Goal: Transaction & Acquisition: Subscribe to service/newsletter

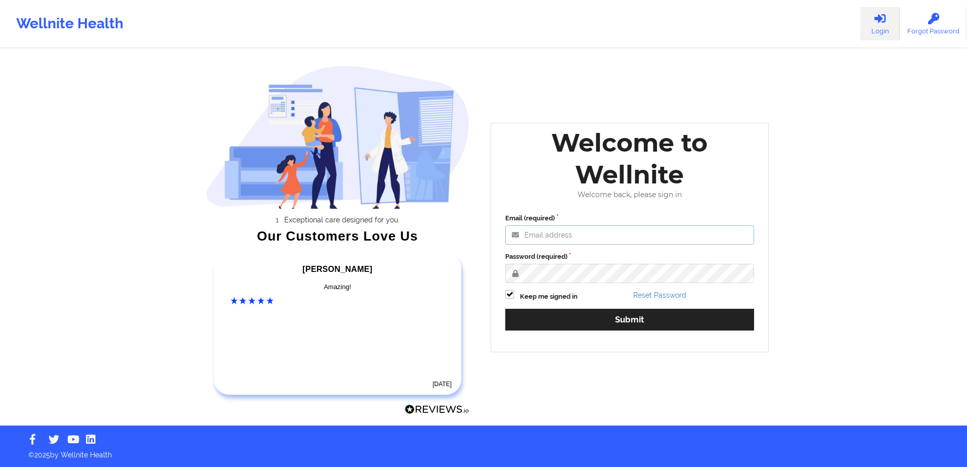
click at [570, 231] on input "Email (required)" at bounding box center [629, 235] width 249 height 19
type input "[EMAIL_ADDRESS][DOMAIN_NAME]"
click at [505, 309] on button "Submit" at bounding box center [629, 320] width 249 height 22
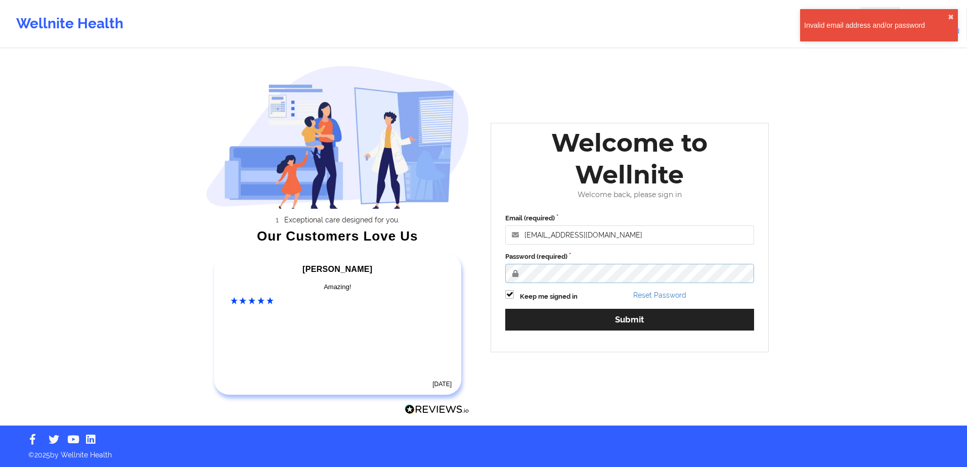
click at [414, 274] on div "Exceptional care designed for you. Our Customers Love Us [PERSON_NAME] C Amazin…" at bounding box center [484, 213] width 584 height 426
click at [505, 309] on button "Submit" at bounding box center [629, 320] width 249 height 22
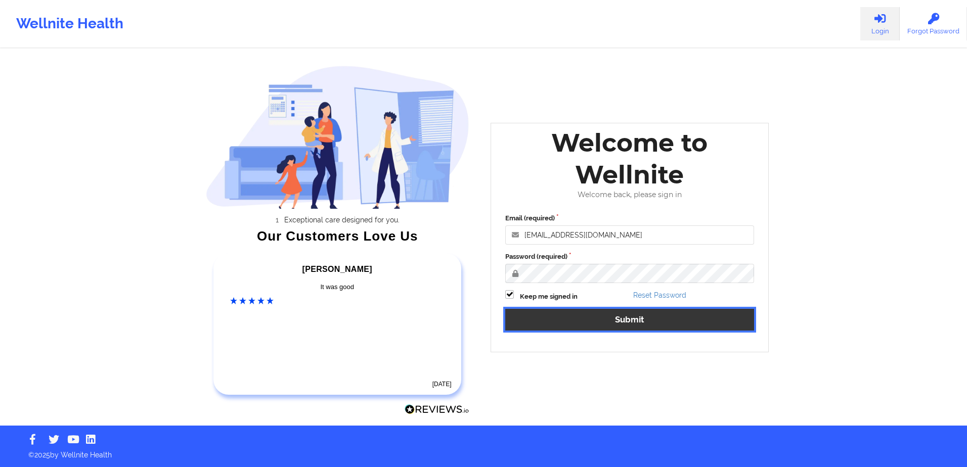
click at [608, 315] on button "Submit" at bounding box center [629, 320] width 249 height 22
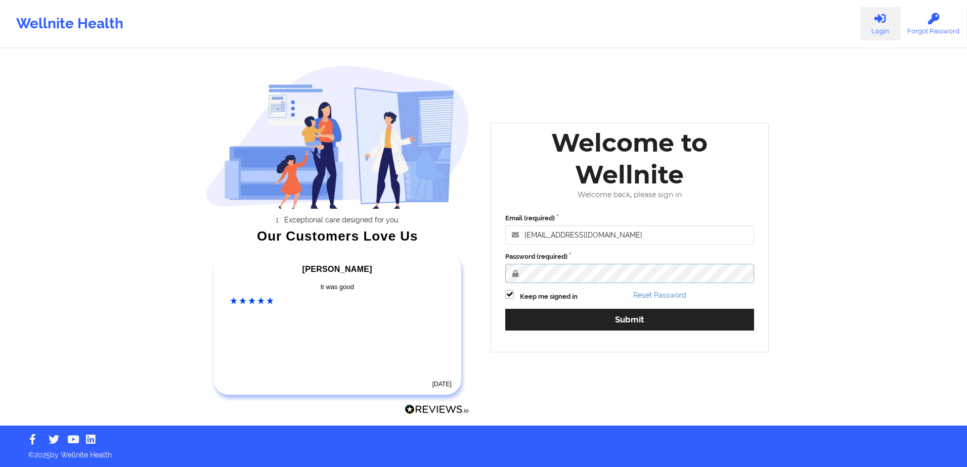
click at [505, 309] on button "Submit" at bounding box center [629, 320] width 249 height 22
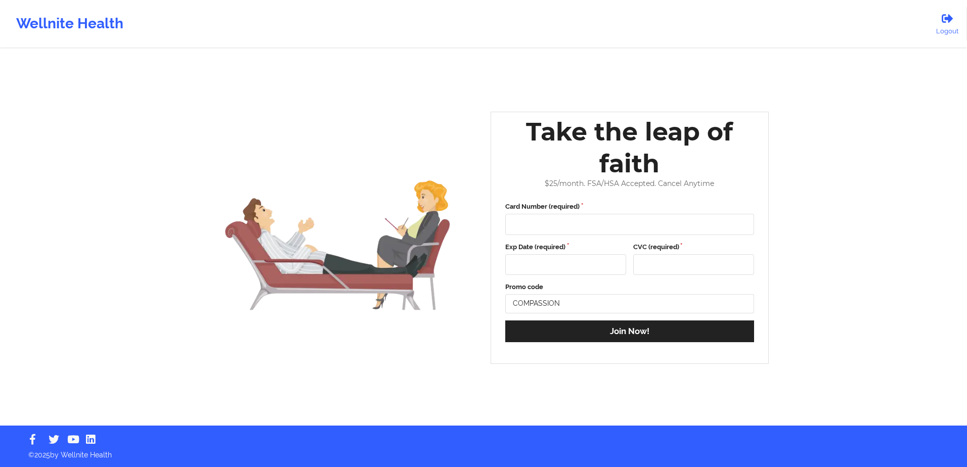
click at [820, 175] on div "Wellnite Health Logout Take the leap of faith $ 25 /month. FSA/HSA Accepted. Ca…" at bounding box center [483, 213] width 967 height 426
click at [81, 20] on div "Wellnite Health" at bounding box center [70, 24] width 140 height 40
click at [67, 31] on div "Wellnite Health" at bounding box center [70, 24] width 140 height 40
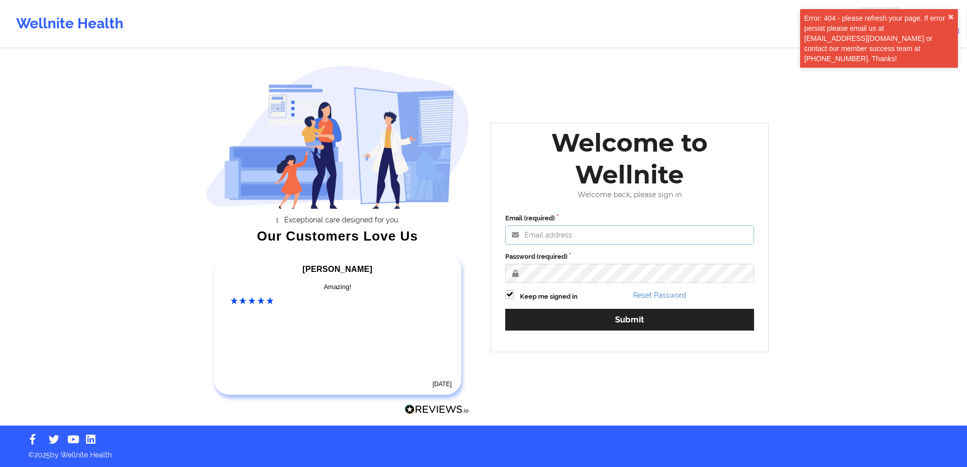
click at [625, 240] on input "Email (required)" at bounding box center [629, 235] width 249 height 19
type input "[EMAIL_ADDRESS][DOMAIN_NAME]"
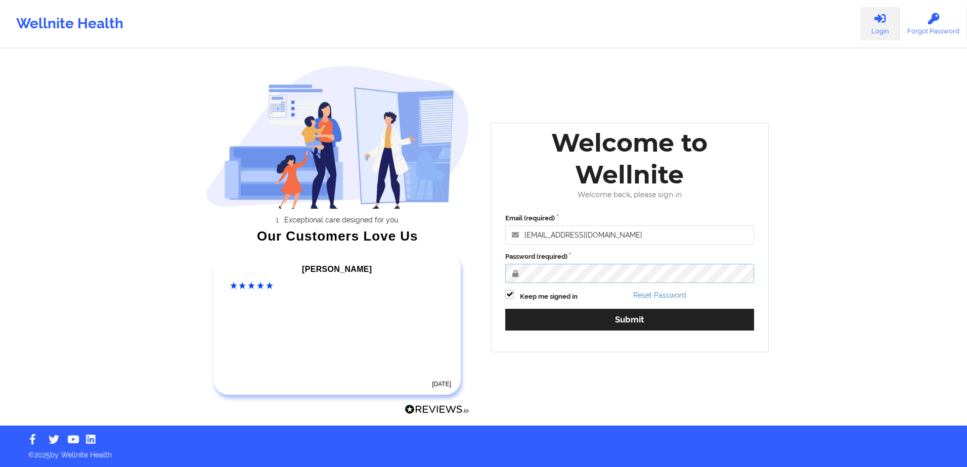
click at [505, 309] on button "Submit" at bounding box center [629, 320] width 249 height 22
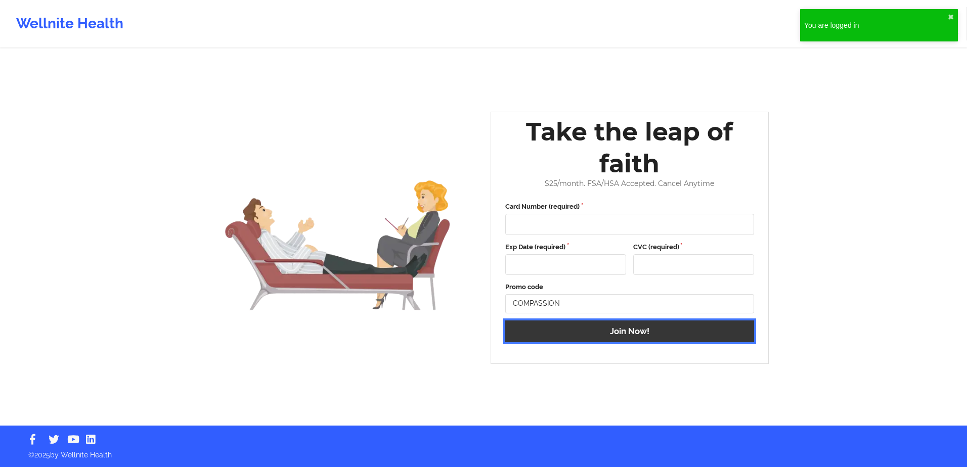
click at [580, 338] on button "Join Now!" at bounding box center [629, 332] width 249 height 22
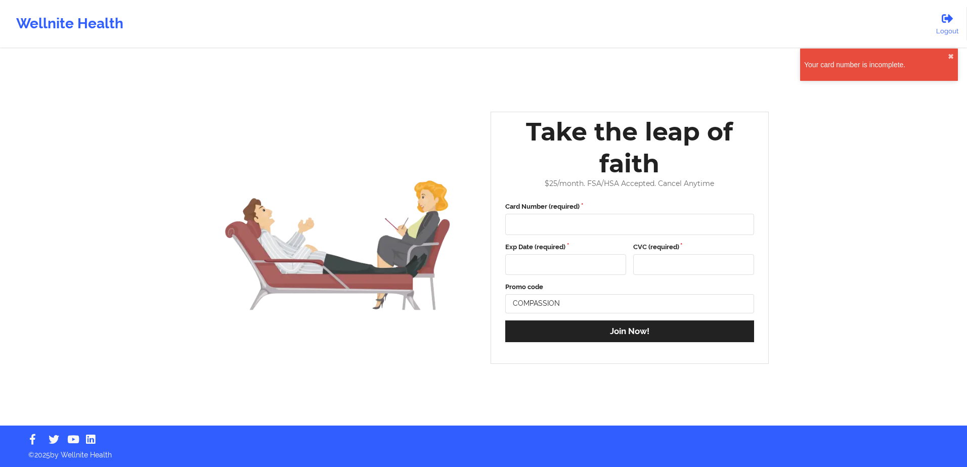
click at [816, 85] on div "You are logged in ✖︎ Your card number is incomplete. ✖︎" at bounding box center [879, 48] width 162 height 83
click at [729, 149] on div "Take the leap of faith" at bounding box center [629, 148] width 263 height 64
